Goal: Task Accomplishment & Management: Use online tool/utility

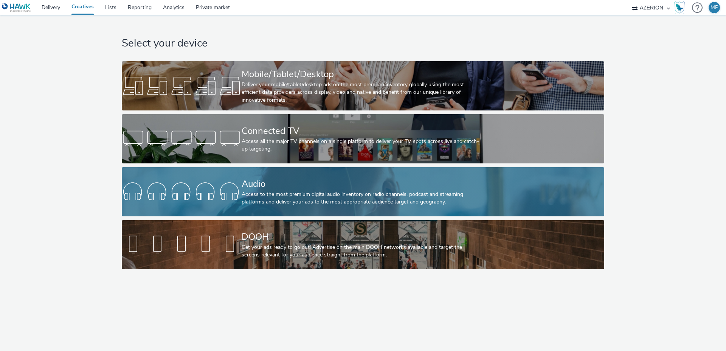
click at [260, 196] on div "Access to the most premium digital audio inventory on radio channels, podcast a…" at bounding box center [362, 199] width 240 height 16
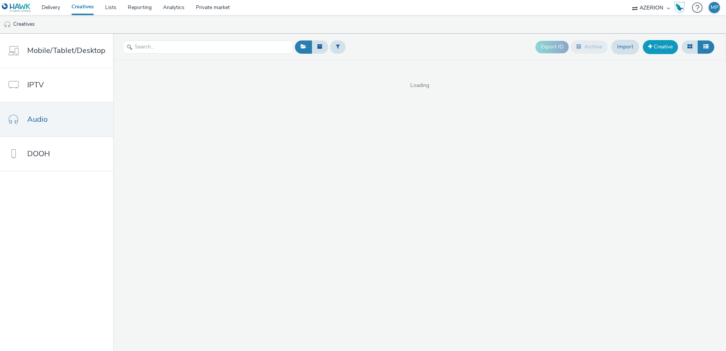
click at [653, 49] on link "Creative" at bounding box center [660, 47] width 35 height 14
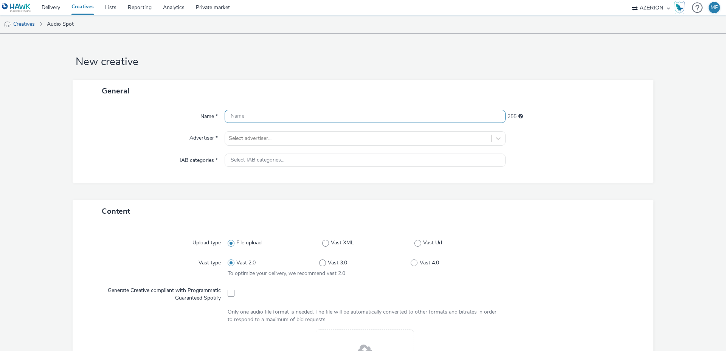
click at [287, 120] on input "text" at bounding box center [365, 116] width 281 height 13
type input "[PERSON_NAME] -"
drag, startPoint x: 30, startPoint y: 24, endPoint x: 25, endPoint y: 24, distance: 4.9
click at [30, 24] on link "Creatives" at bounding box center [19, 24] width 39 height 18
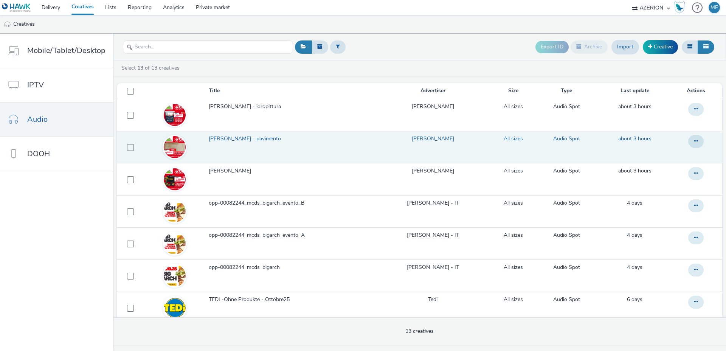
click at [238, 140] on span "[PERSON_NAME] - pavimento" at bounding box center [246, 139] width 75 height 8
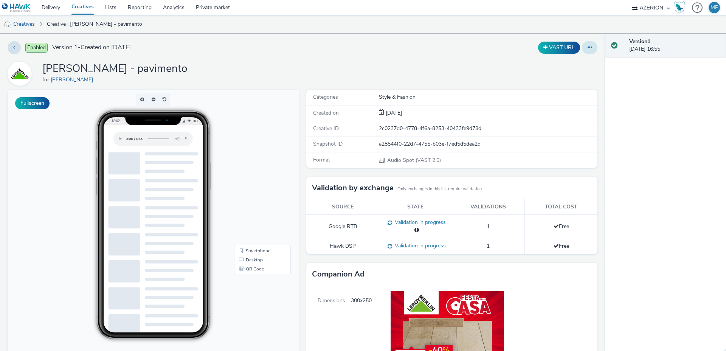
click at [587, 47] on button at bounding box center [590, 47] width 16 height 13
click at [573, 64] on link "Edit" at bounding box center [569, 62] width 57 height 15
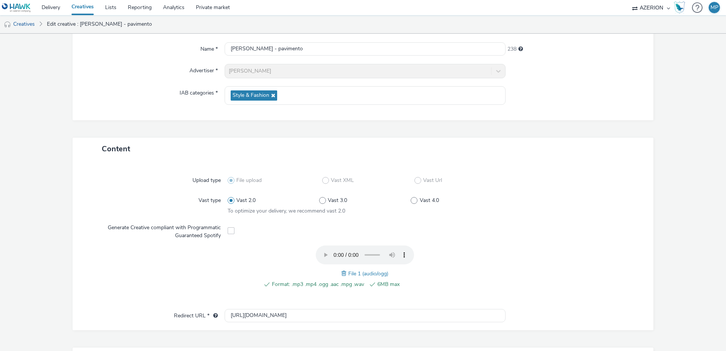
scroll to position [73, 0]
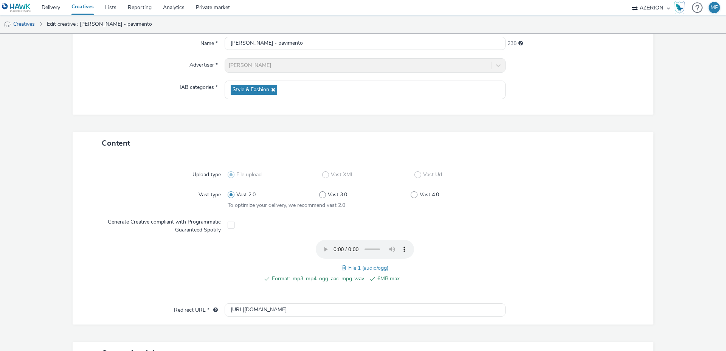
click at [343, 268] on span at bounding box center [345, 268] width 7 height 8
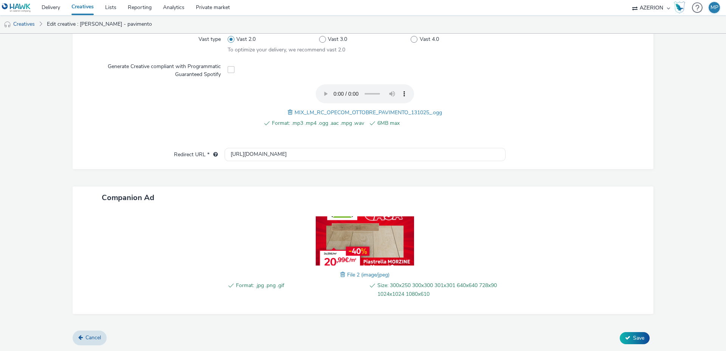
scroll to position [228, 0]
click at [639, 336] on span "Save" at bounding box center [638, 337] width 11 height 7
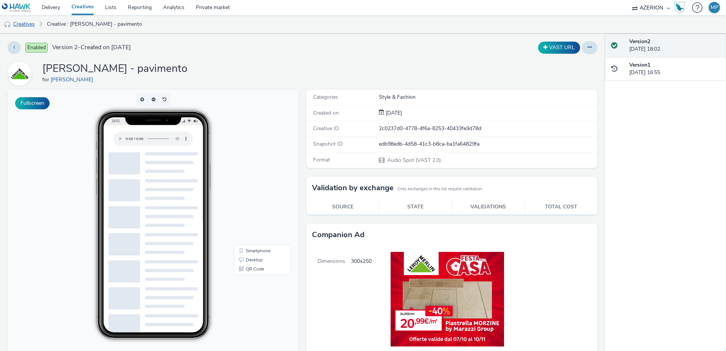
click at [17, 24] on link "Creatives" at bounding box center [19, 24] width 39 height 18
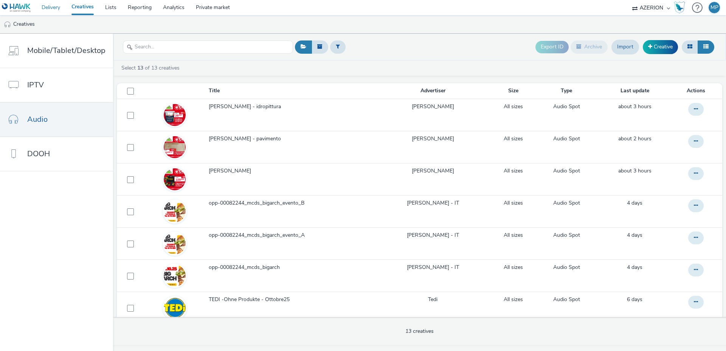
click at [45, 10] on link "Delivery" at bounding box center [51, 7] width 30 height 15
